Goal: Answer question/provide support

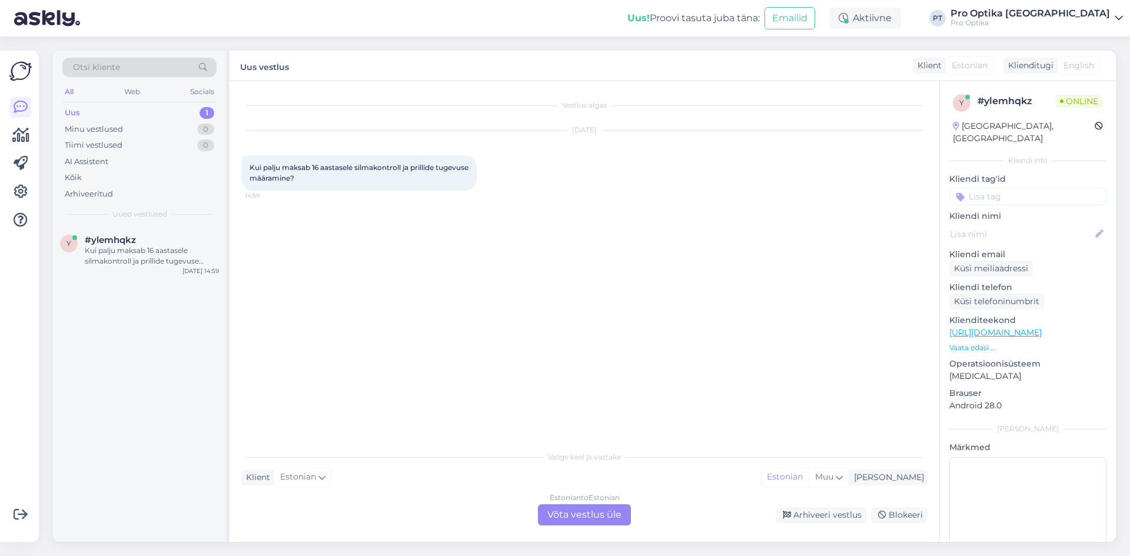
click at [555, 508] on div "Estonian to Estonian Võta vestlus üle" at bounding box center [584, 514] width 93 height 21
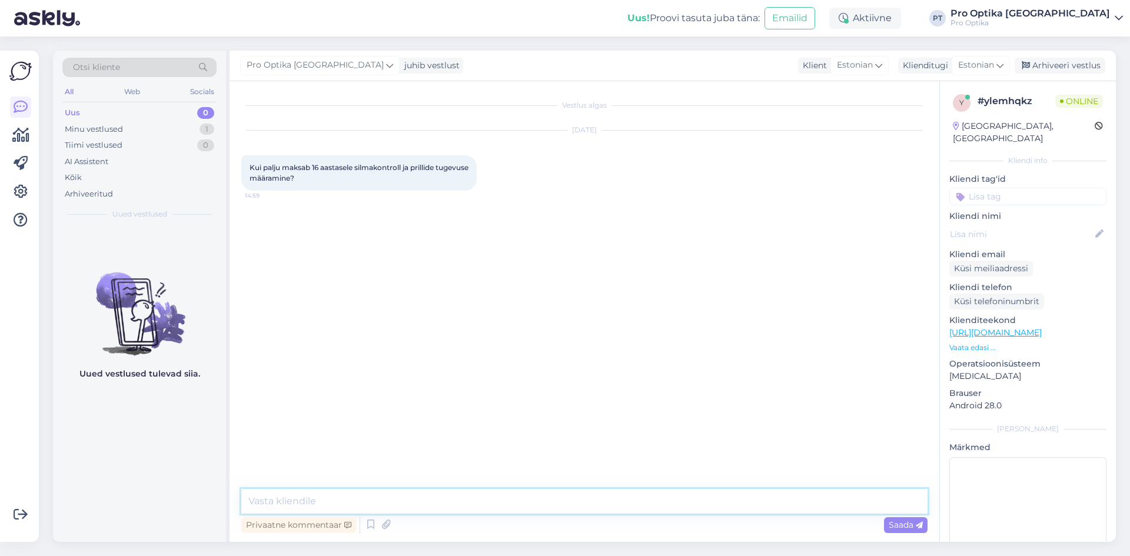
click at [366, 505] on textarea at bounding box center [584, 501] width 686 height 25
type textarea "Tere!"
click at [368, 525] on icon at bounding box center [371, 525] width 14 height 18
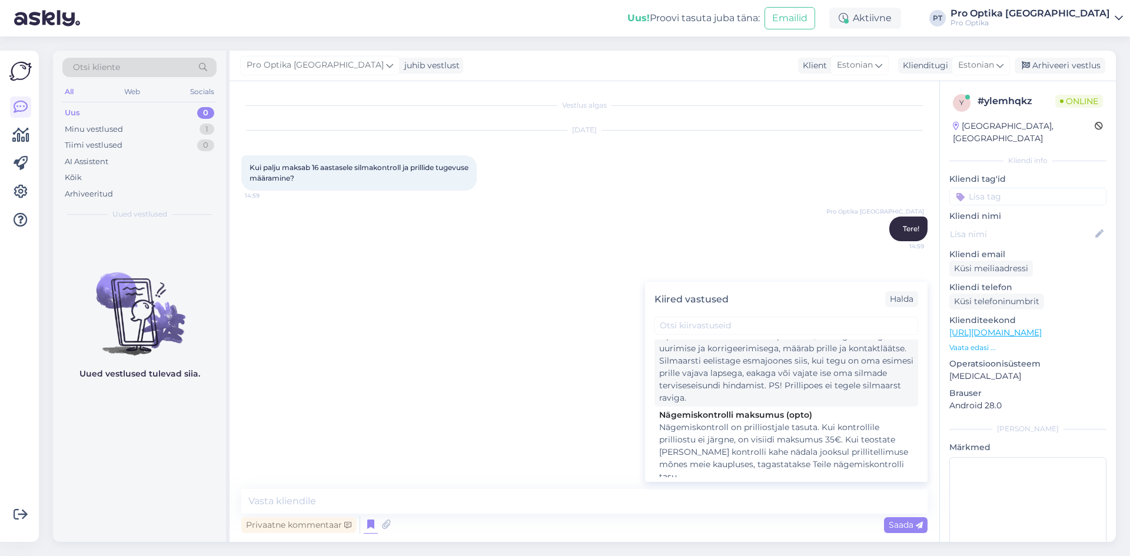
scroll to position [176, 0]
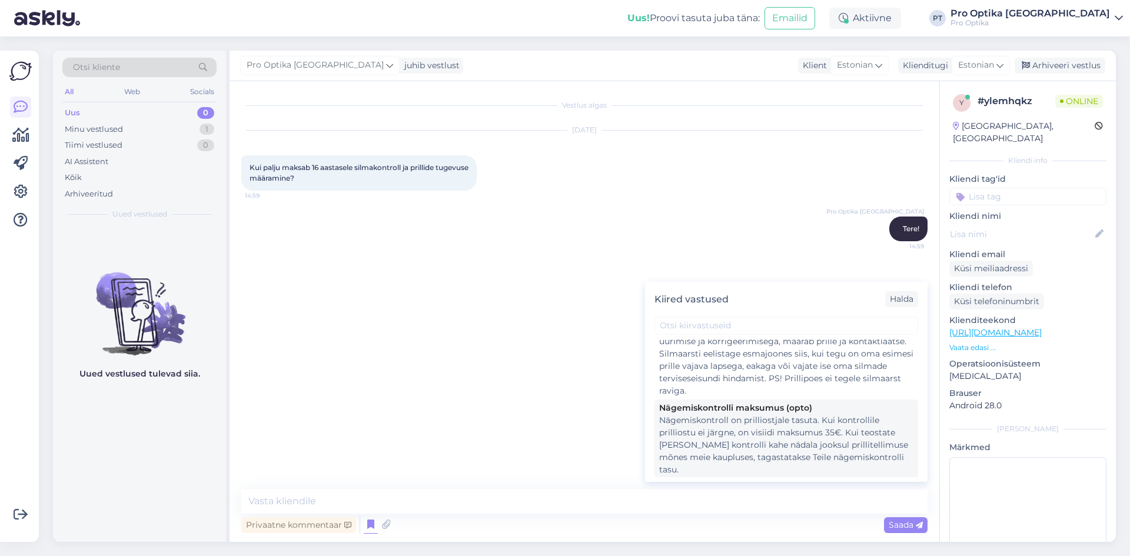
click at [771, 445] on div "Nägemiskontroll on prilliostjale tasuta. Kui kontrollile prilliostu ei järgne, …" at bounding box center [786, 445] width 254 height 62
type textarea "Nägemiskontroll on prilliostjale tasuta. Kui kontrollile prilliostu ei järgne, …"
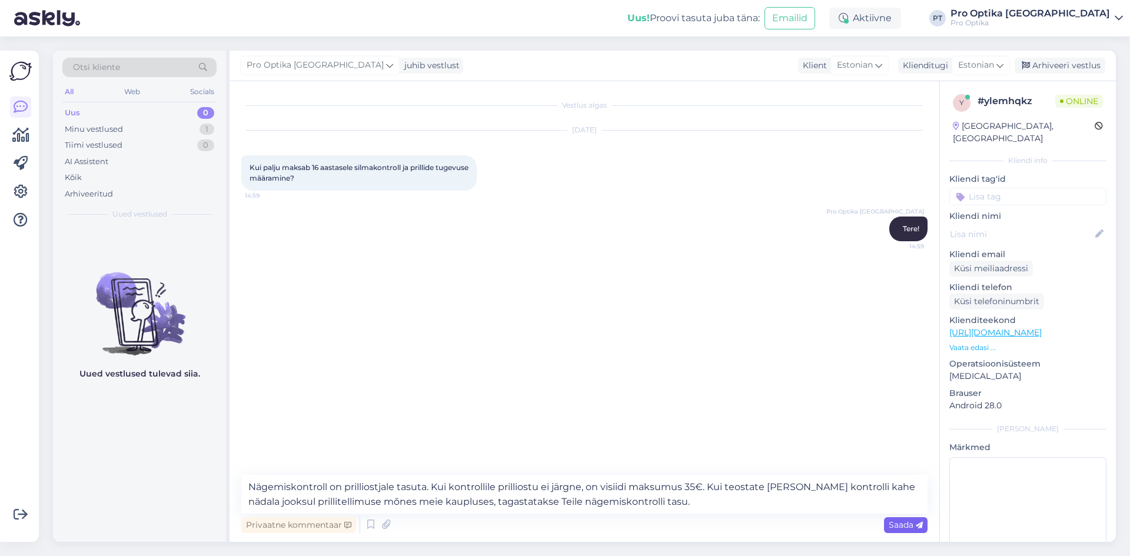
click at [898, 524] on span "Saada" at bounding box center [905, 524] width 34 height 11
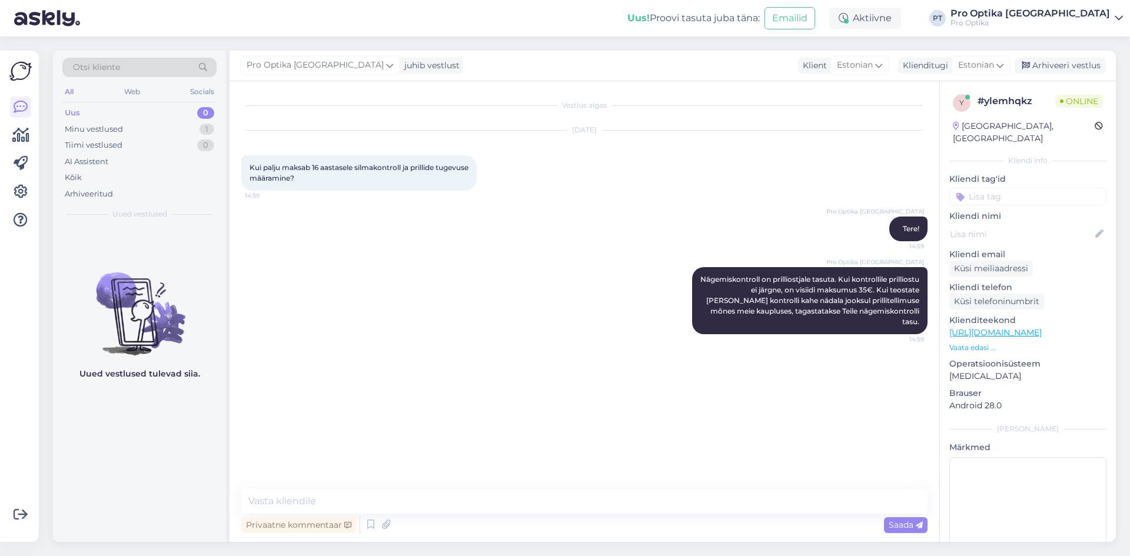
click at [101, 457] on div "Uued vestlused tulevad siia." at bounding box center [139, 383] width 173 height 315
click at [25, 141] on icon at bounding box center [20, 135] width 17 height 14
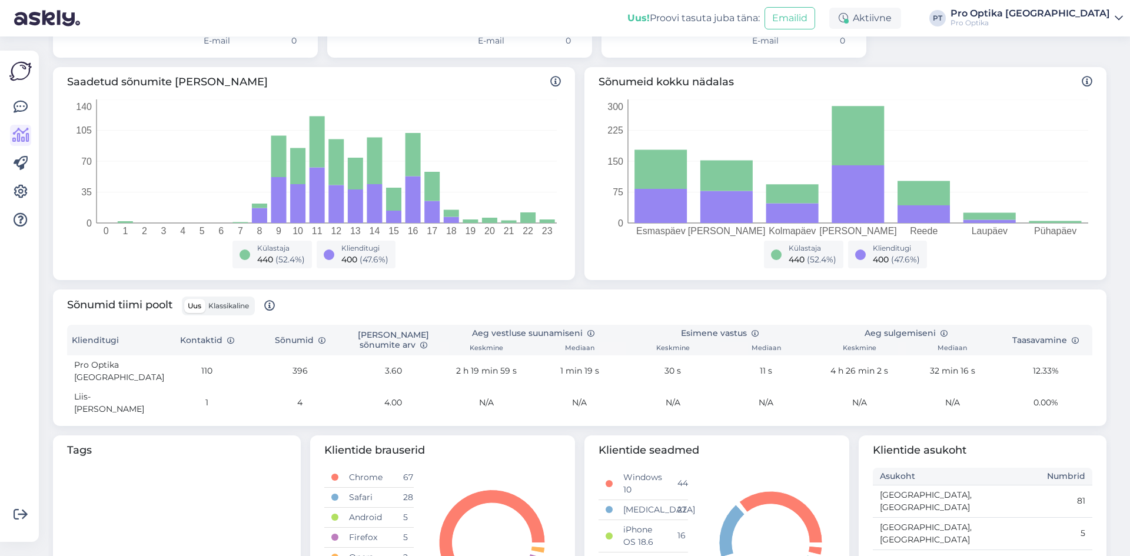
scroll to position [176, 0]
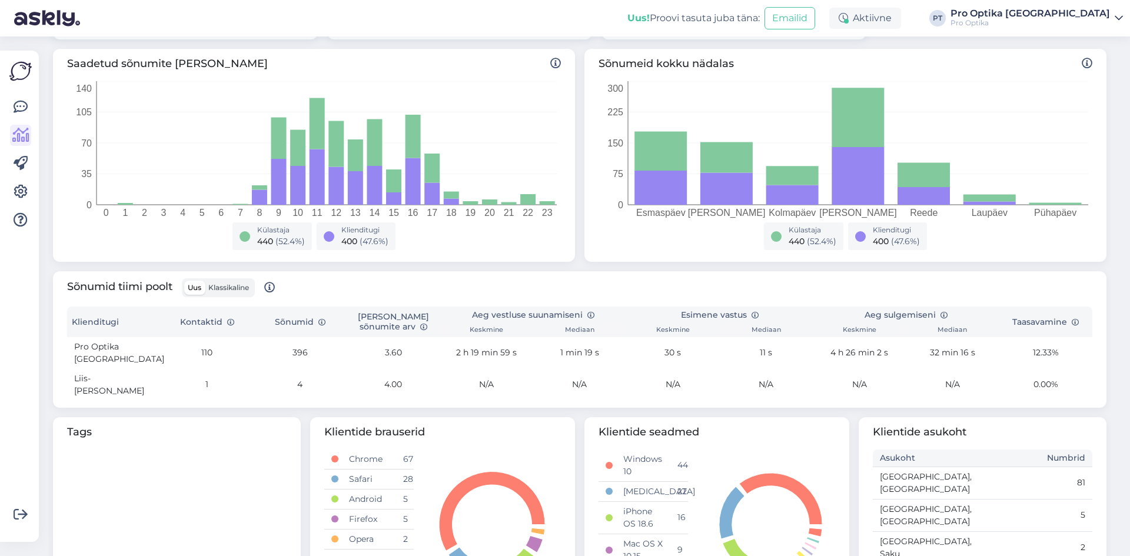
click at [234, 291] on span "Klassikaline" at bounding box center [228, 287] width 41 height 9
click at [205, 281] on input "Klassikaline" at bounding box center [205, 281] width 0 height 0
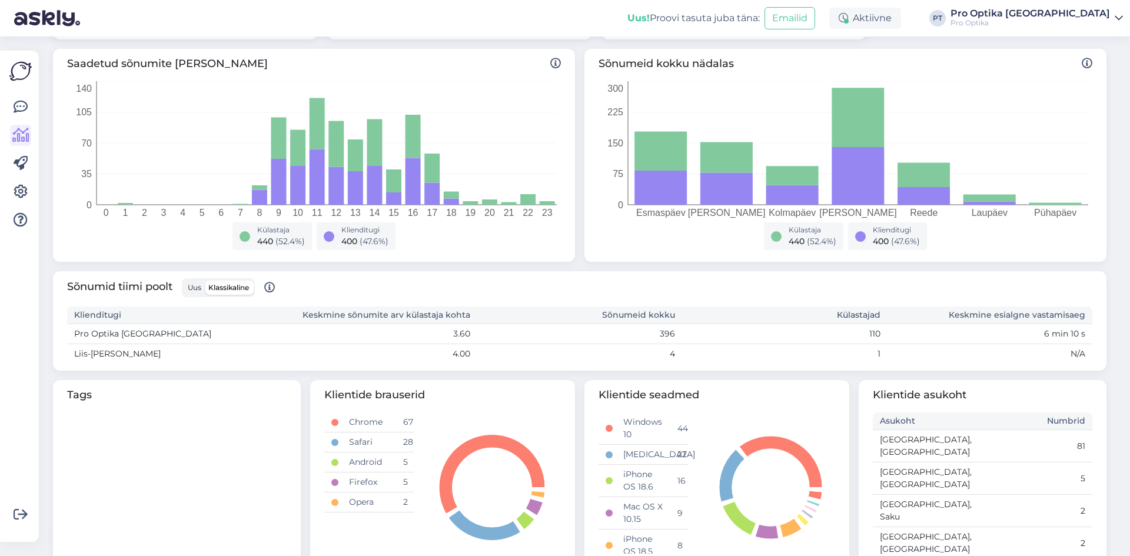
scroll to position [276, 0]
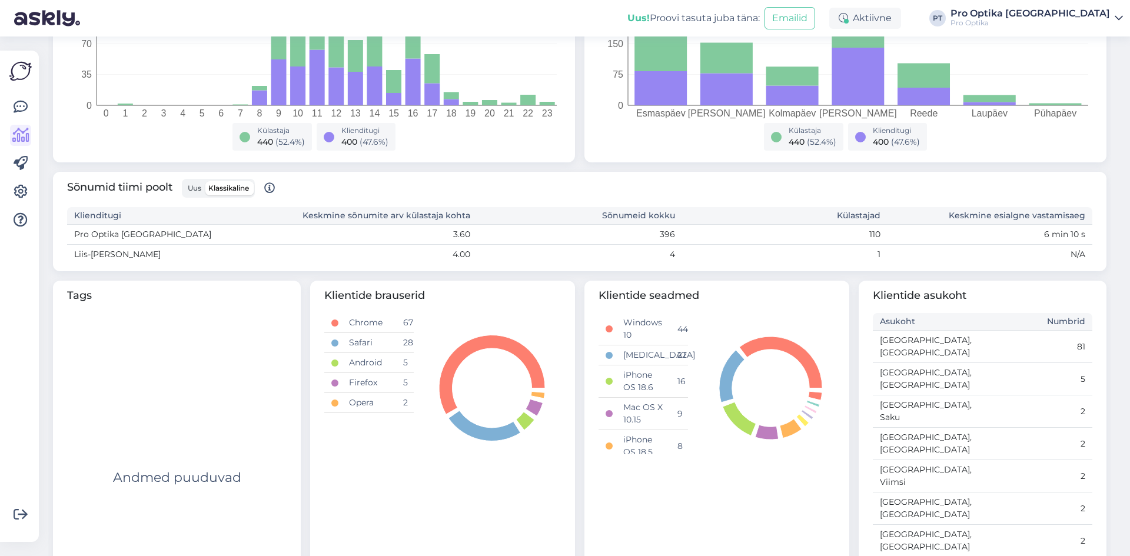
click at [198, 195] on div "Uus Klassikaline" at bounding box center [218, 188] width 73 height 19
click at [199, 192] on span "Uus" at bounding box center [195, 188] width 14 height 9
click at [184, 181] on input "Uus" at bounding box center [184, 181] width 0 height 0
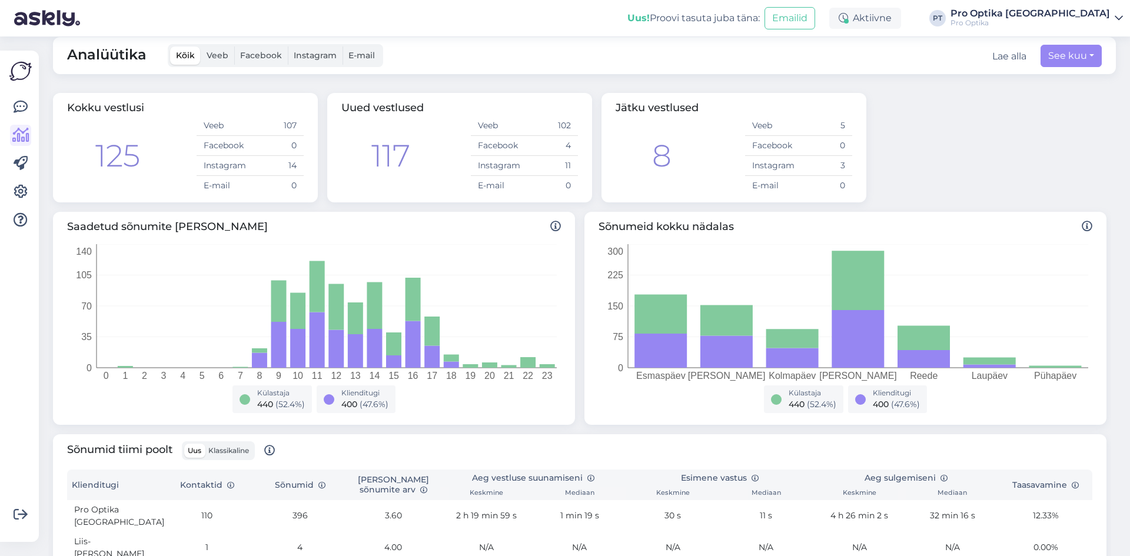
scroll to position [0, 0]
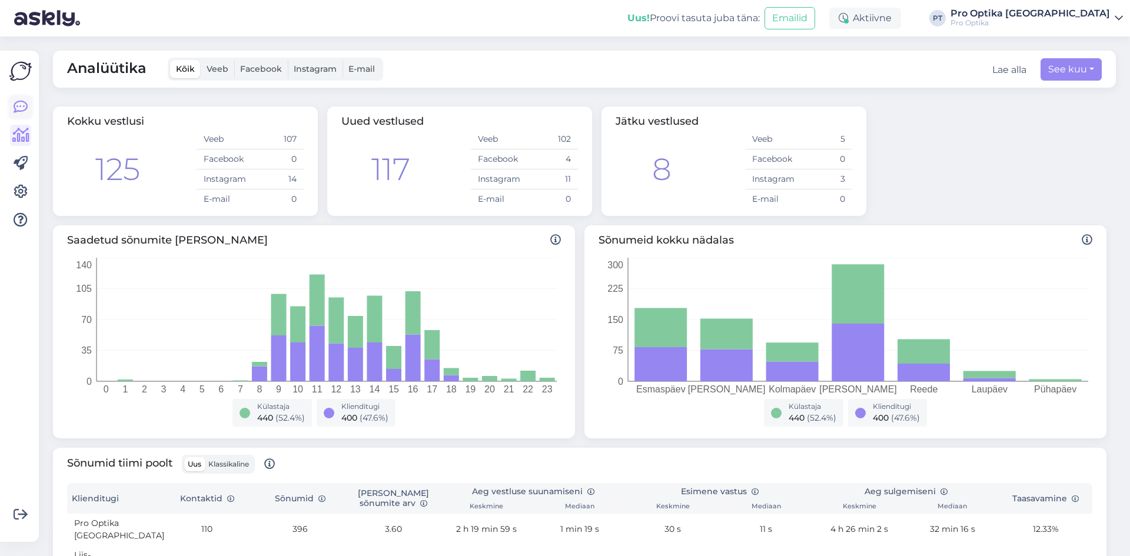
click at [18, 105] on icon at bounding box center [21, 107] width 14 height 14
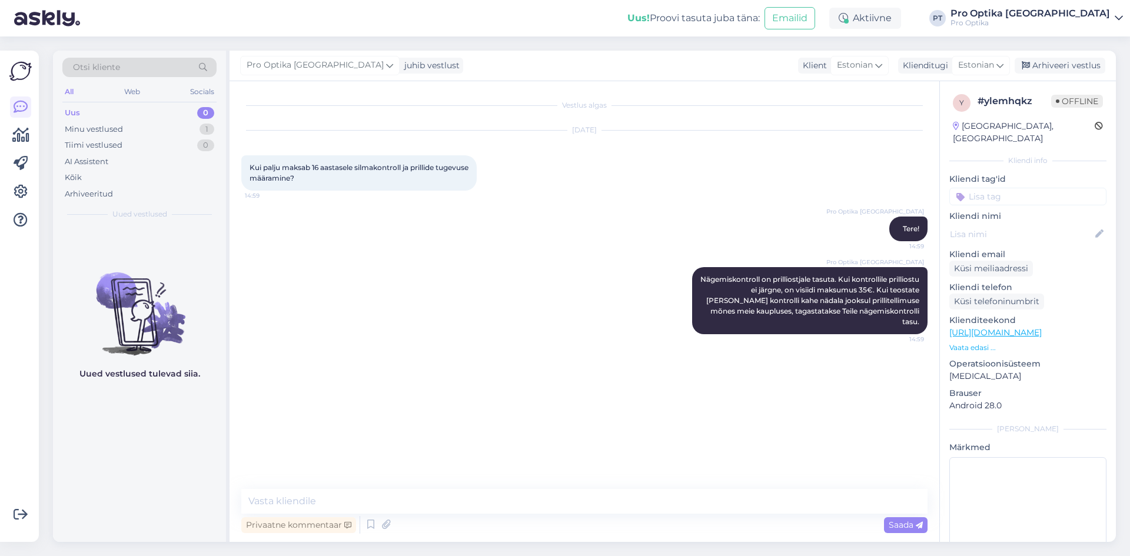
click at [424, 270] on div "Pro Optika Tallinn Nägemiskontroll on prilliostjale tasuta. Kui kontrollile pri…" at bounding box center [584, 300] width 686 height 93
click at [1038, 65] on div "Arhiveeri vestlus" at bounding box center [1059, 66] width 91 height 16
